Goal: Find specific page/section: Find specific page/section

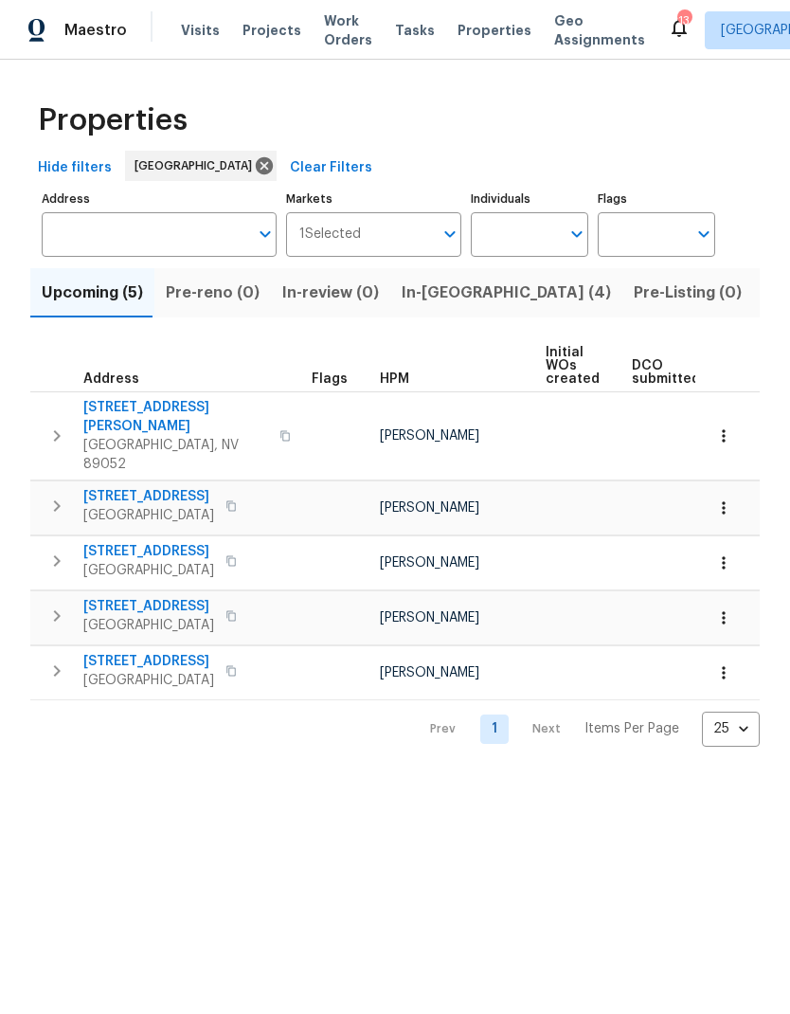
click at [430, 294] on span "In-reno (4)" at bounding box center [506, 293] width 209 height 27
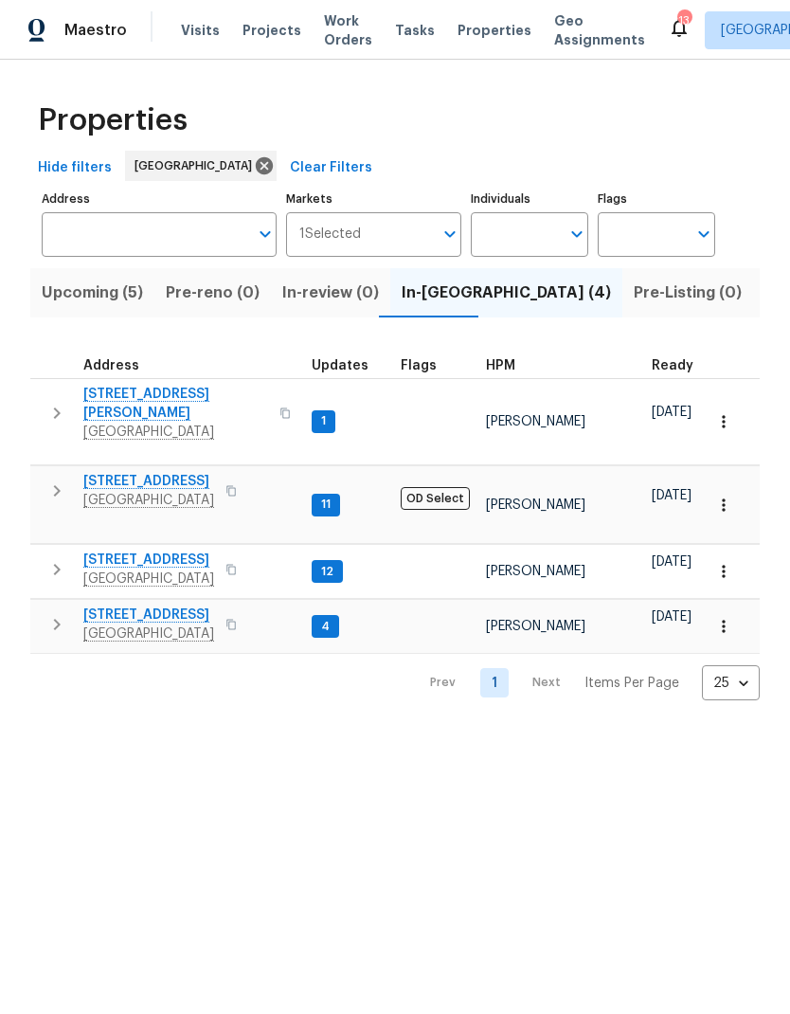
click at [97, 551] on span "6929 Cedar Basin Ave" at bounding box center [148, 560] width 131 height 19
click at [101, 605] on span "4589 Spitfire St" at bounding box center [148, 614] width 131 height 19
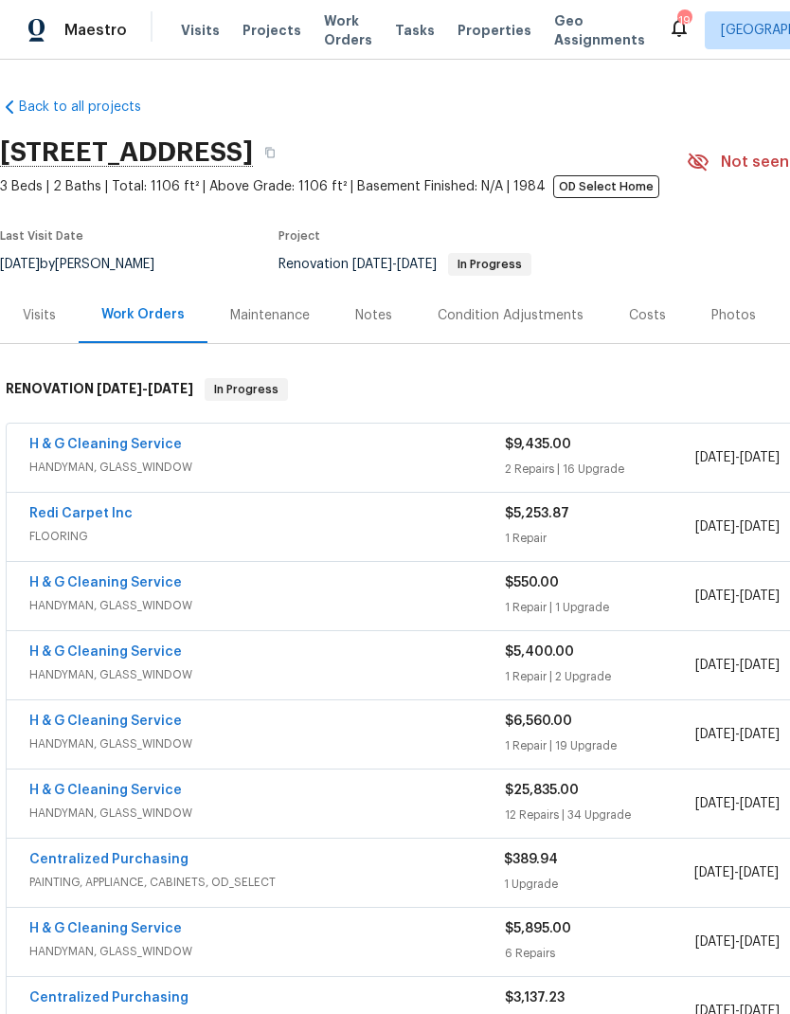
scroll to position [0, -1]
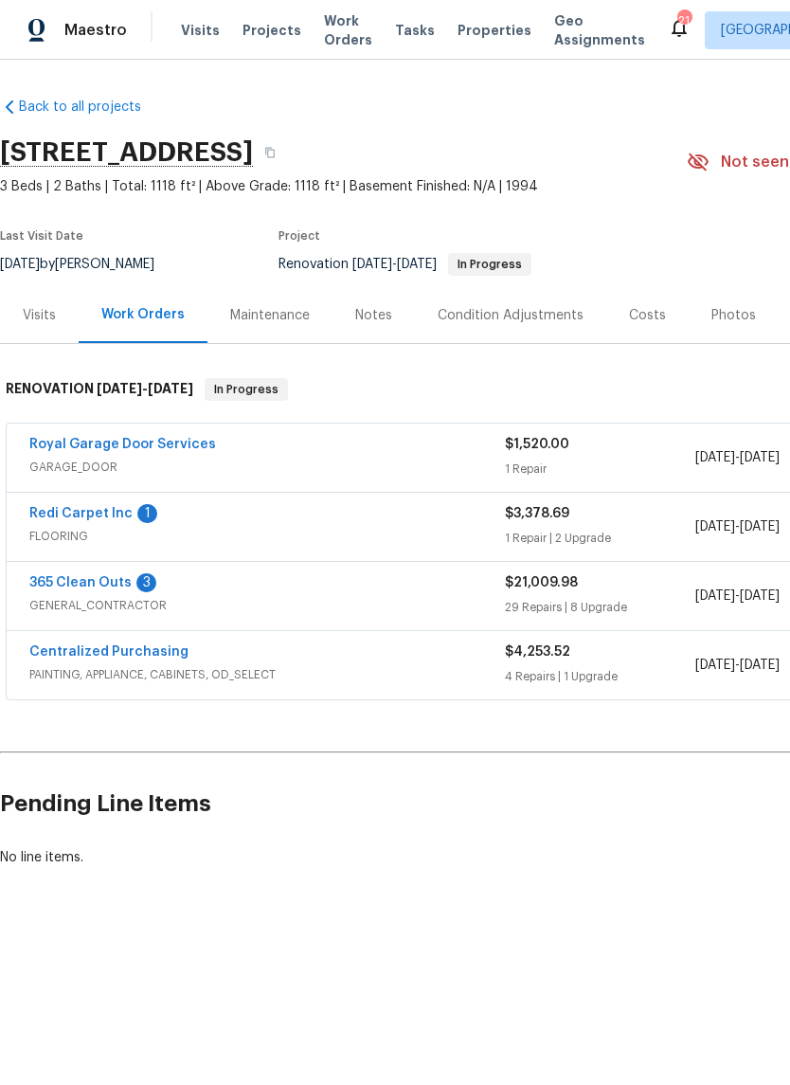
click at [45, 588] on link "365 Clean Outs" at bounding box center [80, 582] width 102 height 13
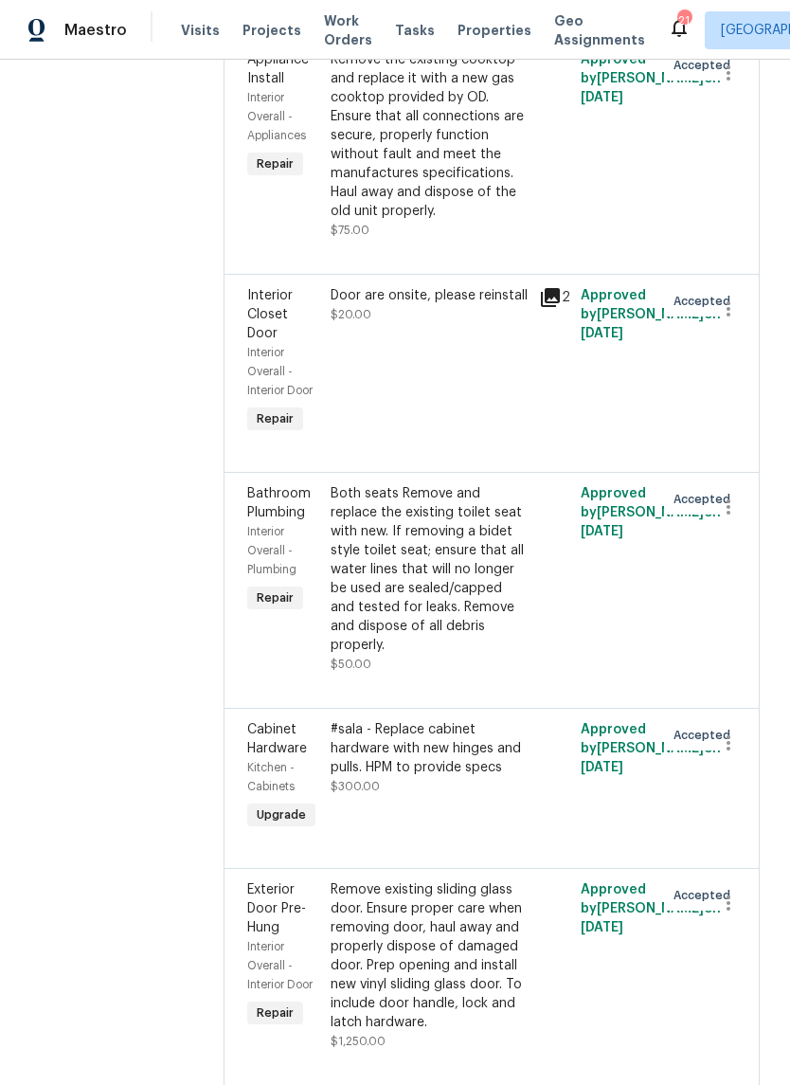
scroll to position [8481, 0]
